Goal: Find specific page/section: Find specific page/section

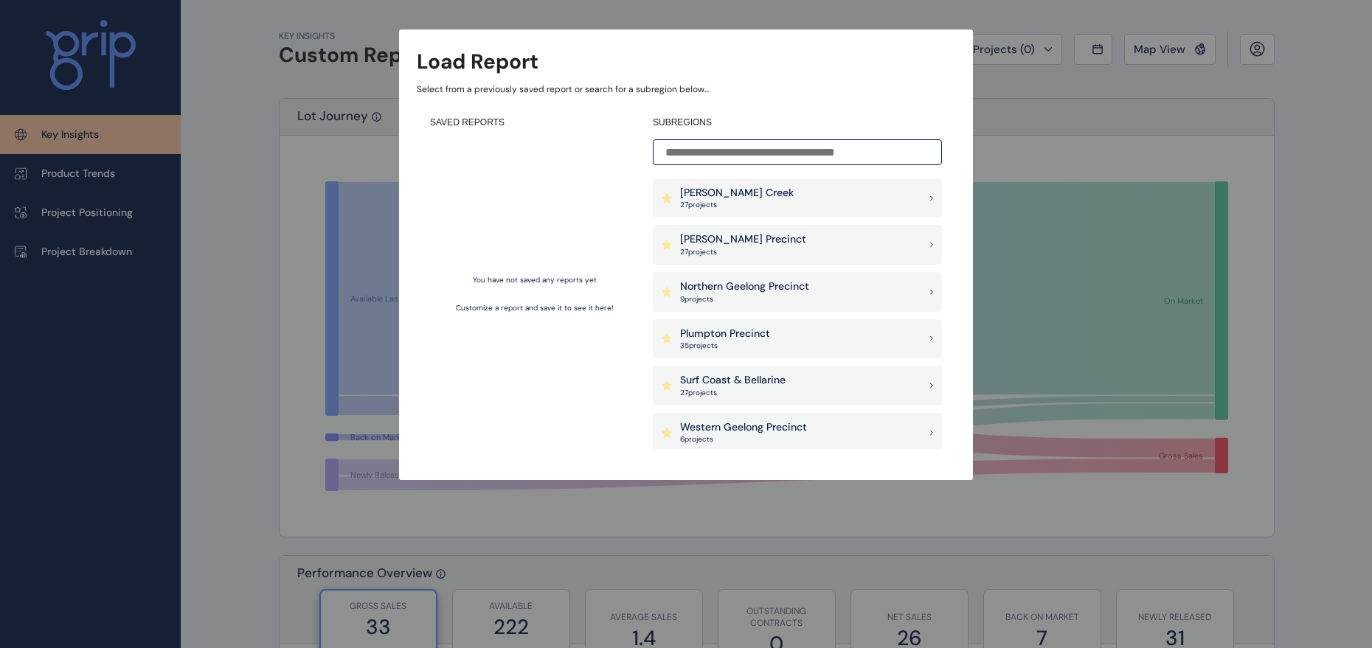
click at [1142, 125] on div "Load Report Select from a previously saved report or search for a subregion bel…" at bounding box center [686, 225] width 1372 height 451
click at [720, 249] on p "27 project s" at bounding box center [743, 252] width 126 height 10
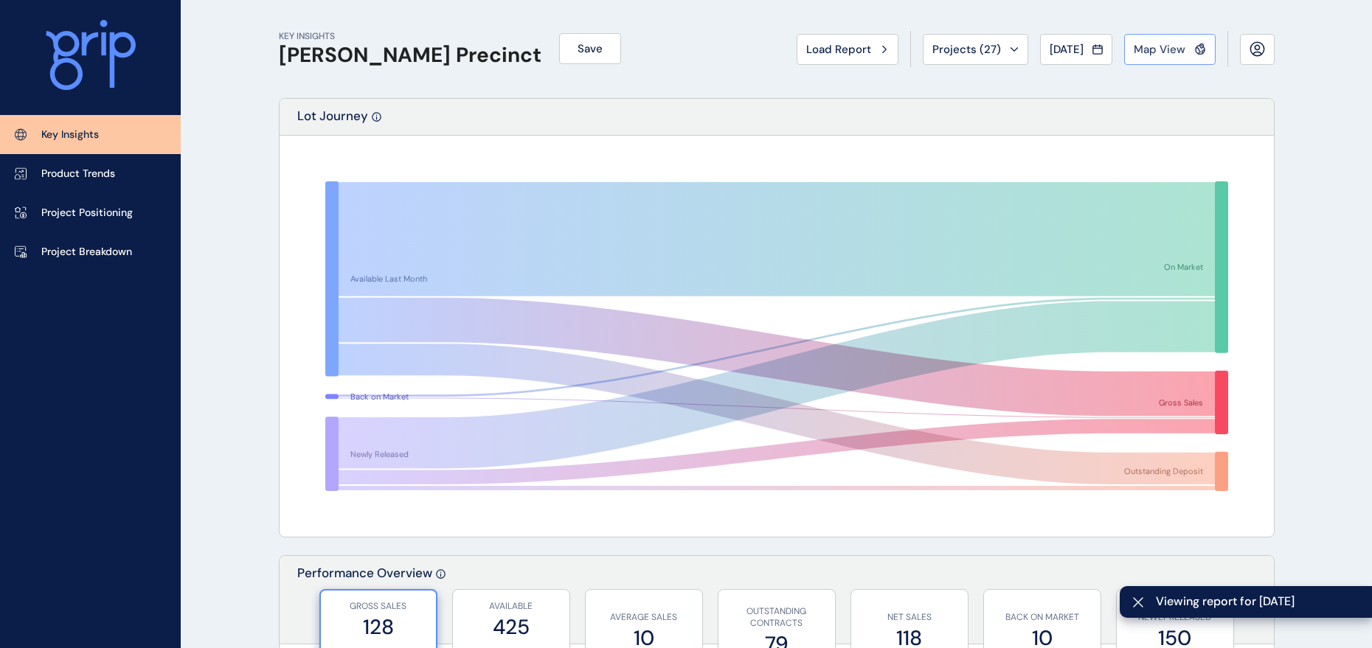
click at [1172, 49] on span "Map View" at bounding box center [1160, 49] width 52 height 15
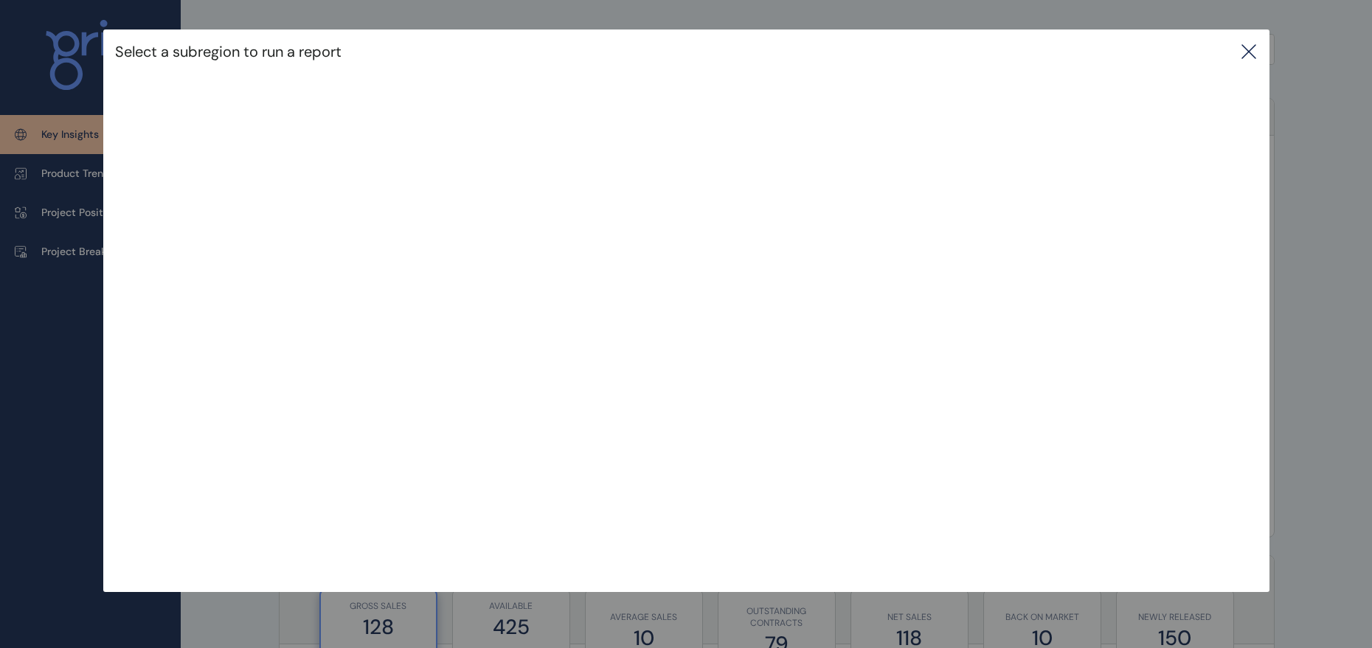
click at [1253, 56] on icon at bounding box center [1249, 52] width 18 height 18
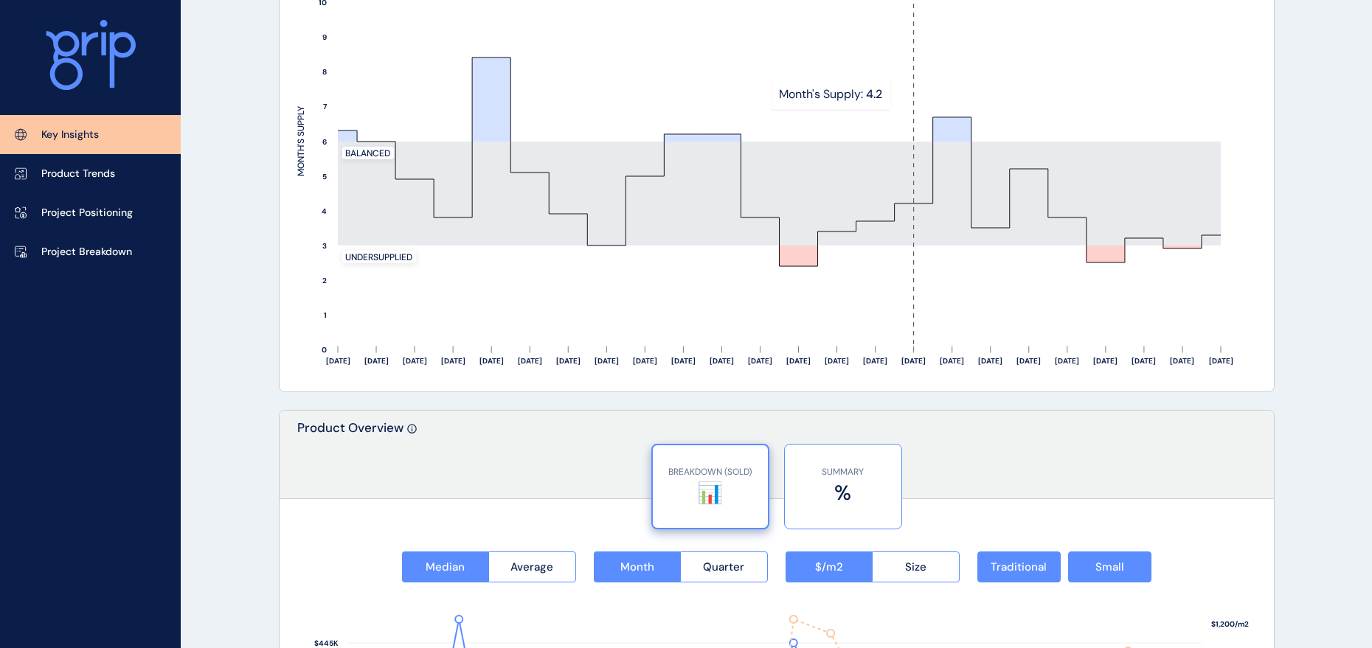
scroll to position [1476, 0]
